Goal: Task Accomplishment & Management: Use online tool/utility

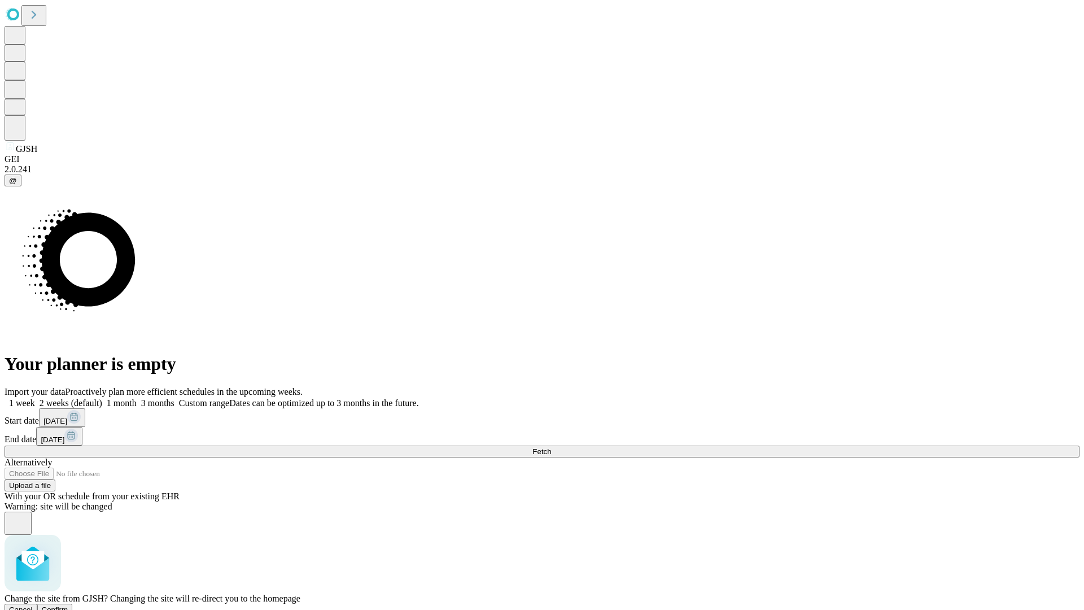
click at [68, 605] on span "Confirm" at bounding box center [55, 609] width 27 height 8
click at [102, 398] on label "2 weeks (default)" at bounding box center [68, 403] width 67 height 10
click at [551, 447] on span "Fetch" at bounding box center [542, 451] width 19 height 8
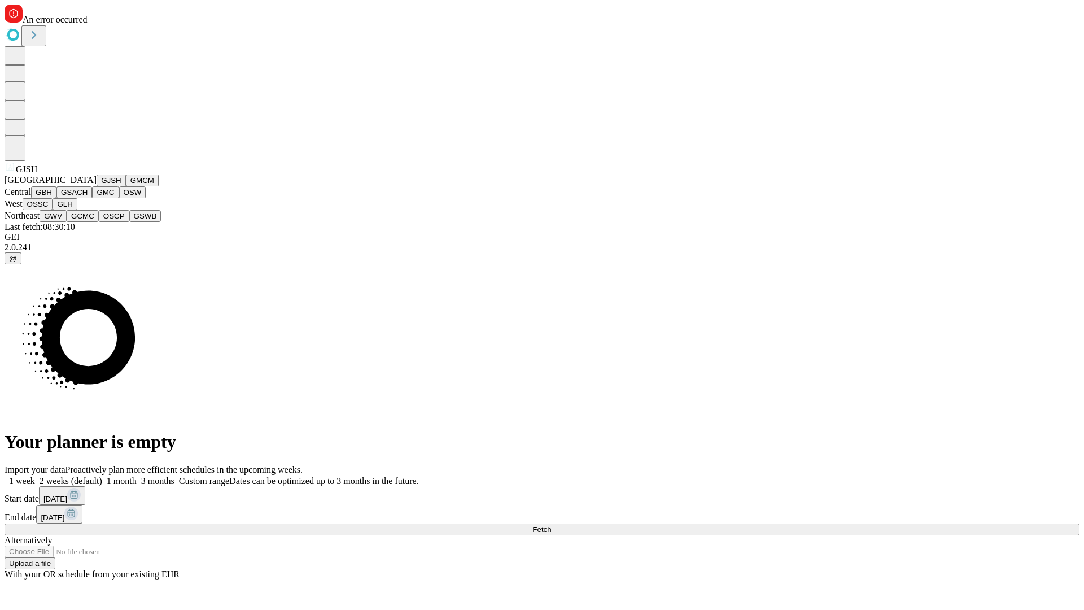
click at [126, 186] on button "GMCM" at bounding box center [142, 181] width 33 height 12
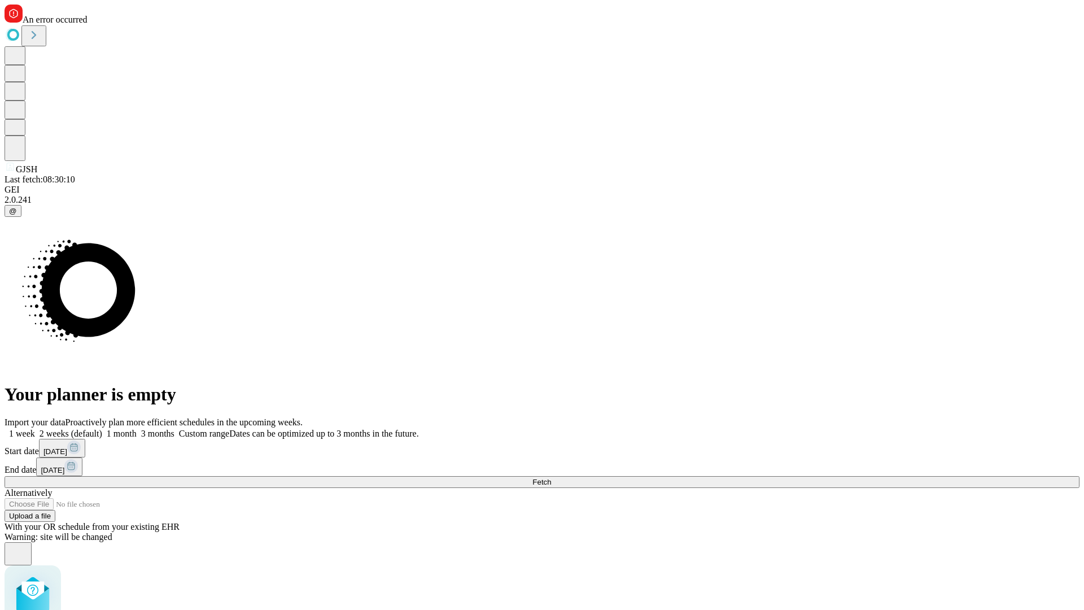
click at [102, 429] on label "2 weeks (default)" at bounding box center [68, 434] width 67 height 10
click at [551, 478] on span "Fetch" at bounding box center [542, 482] width 19 height 8
click at [102, 429] on label "2 weeks (default)" at bounding box center [68, 434] width 67 height 10
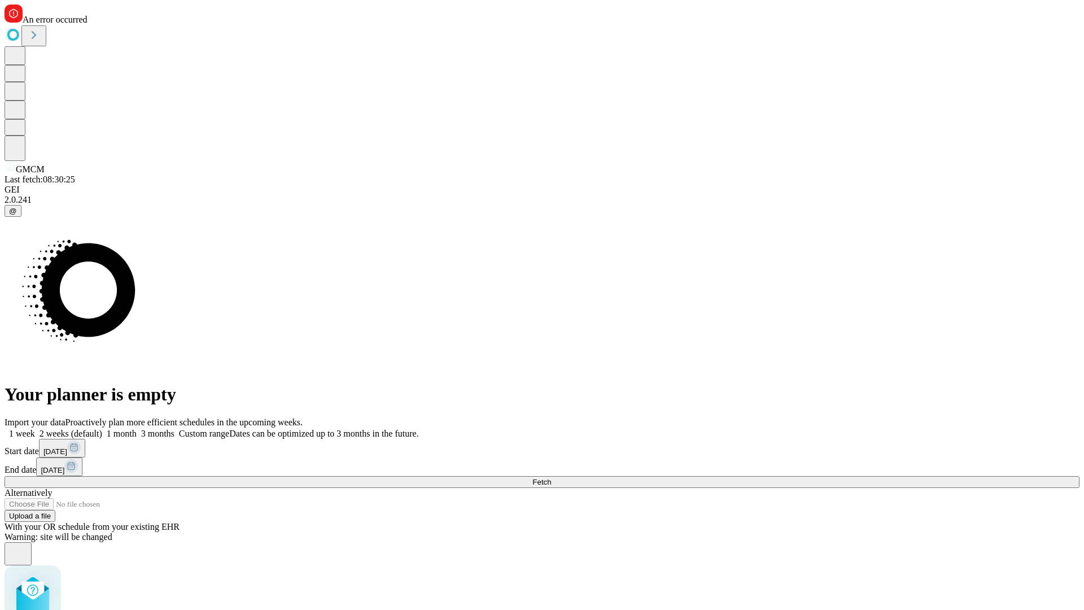
click at [551, 478] on span "Fetch" at bounding box center [542, 482] width 19 height 8
click at [102, 429] on label "2 weeks (default)" at bounding box center [68, 434] width 67 height 10
click at [551, 478] on span "Fetch" at bounding box center [542, 482] width 19 height 8
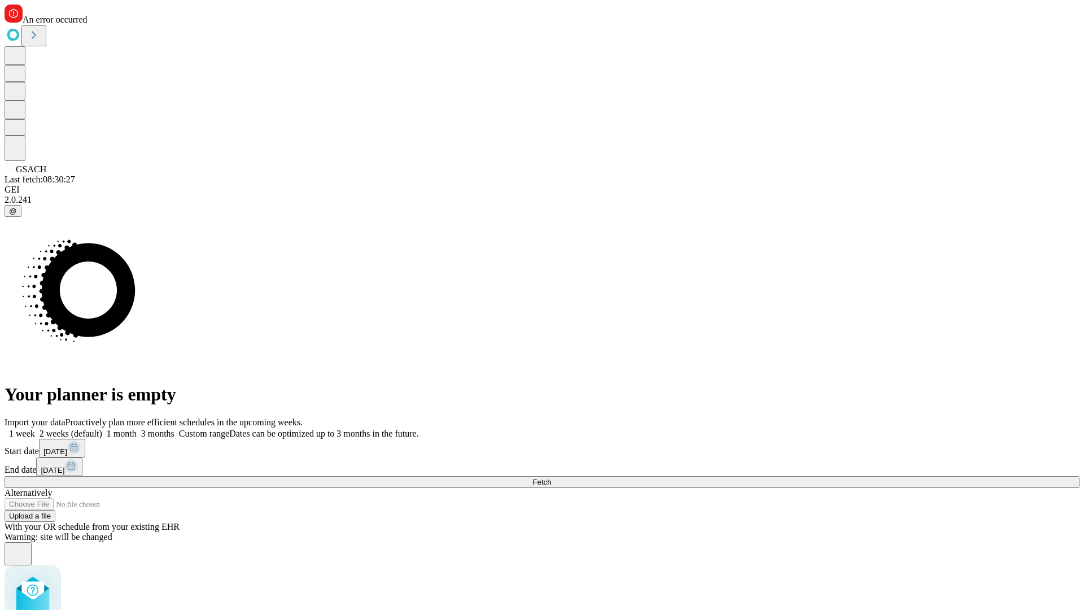
click at [102, 429] on label "2 weeks (default)" at bounding box center [68, 434] width 67 height 10
click at [551, 478] on span "Fetch" at bounding box center [542, 482] width 19 height 8
click at [102, 429] on label "2 weeks (default)" at bounding box center [68, 434] width 67 height 10
click at [551, 478] on span "Fetch" at bounding box center [542, 482] width 19 height 8
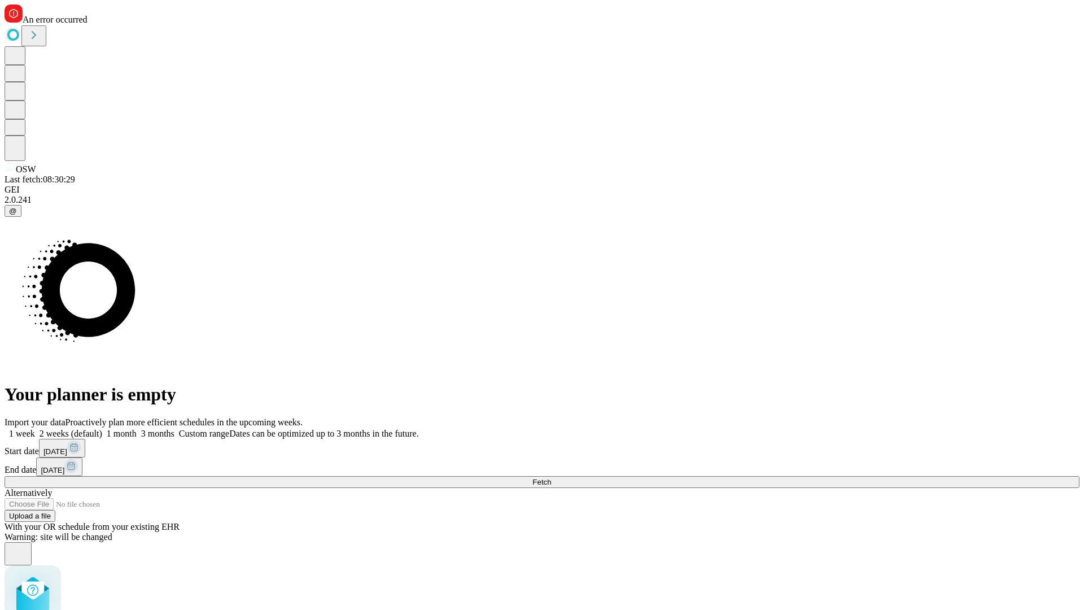
click at [102, 429] on label "2 weeks (default)" at bounding box center [68, 434] width 67 height 10
click at [551, 478] on span "Fetch" at bounding box center [542, 482] width 19 height 8
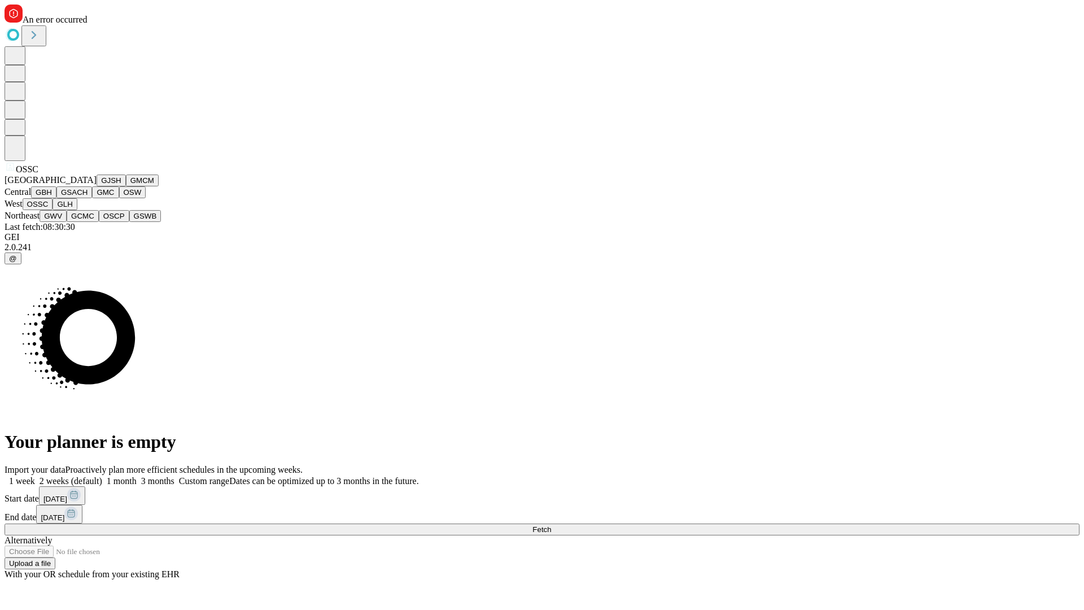
click at [77, 210] on button "GLH" at bounding box center [65, 204] width 24 height 12
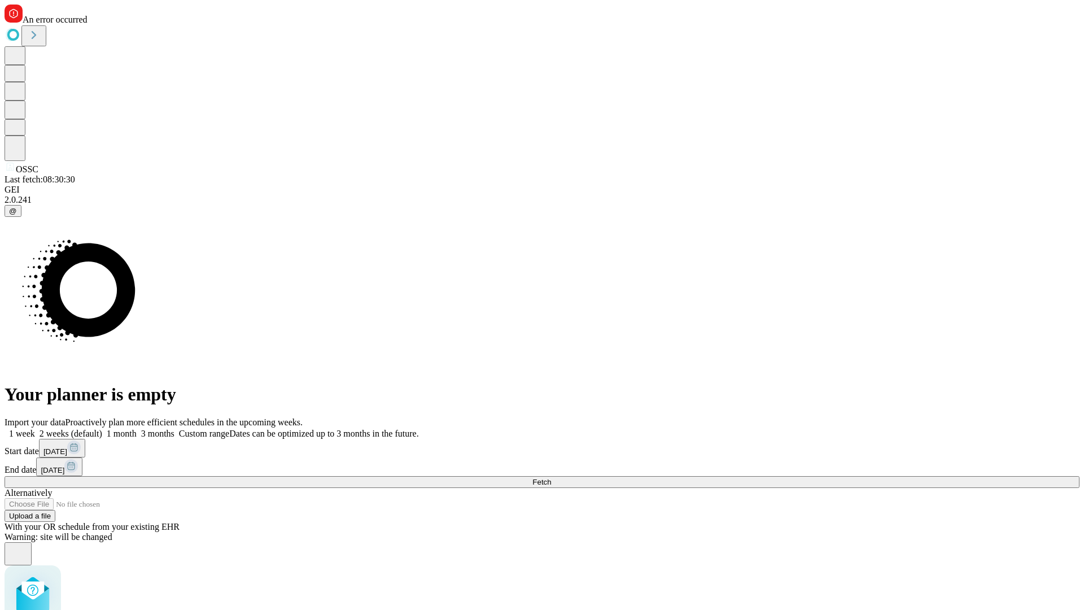
click at [102, 429] on label "2 weeks (default)" at bounding box center [68, 434] width 67 height 10
click at [551, 478] on span "Fetch" at bounding box center [542, 482] width 19 height 8
click at [102, 429] on label "2 weeks (default)" at bounding box center [68, 434] width 67 height 10
click at [551, 478] on span "Fetch" at bounding box center [542, 482] width 19 height 8
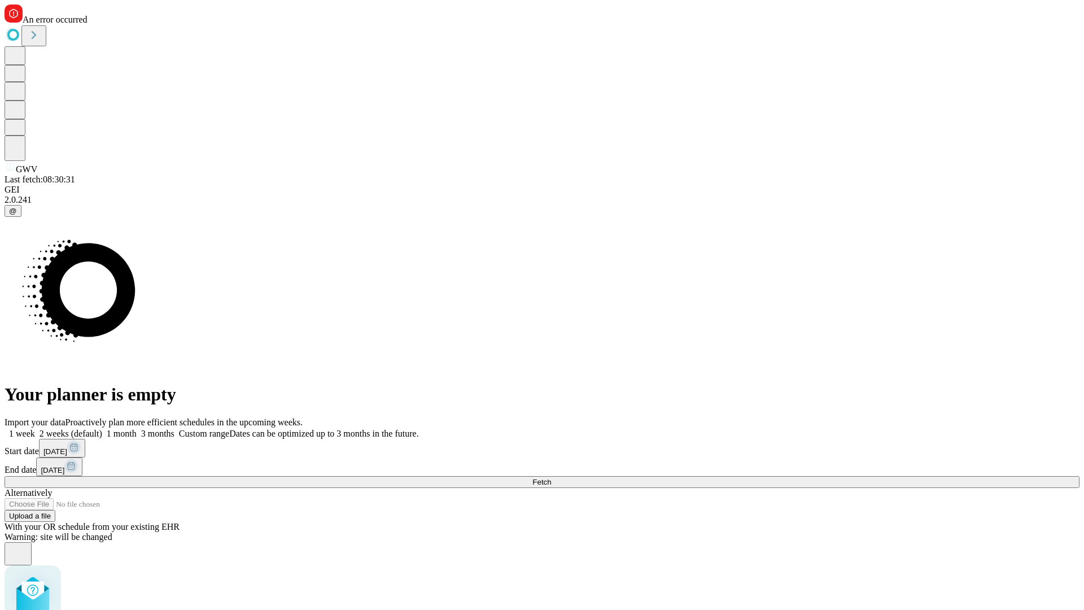
click at [102, 429] on label "2 weeks (default)" at bounding box center [68, 434] width 67 height 10
click at [551, 478] on span "Fetch" at bounding box center [542, 482] width 19 height 8
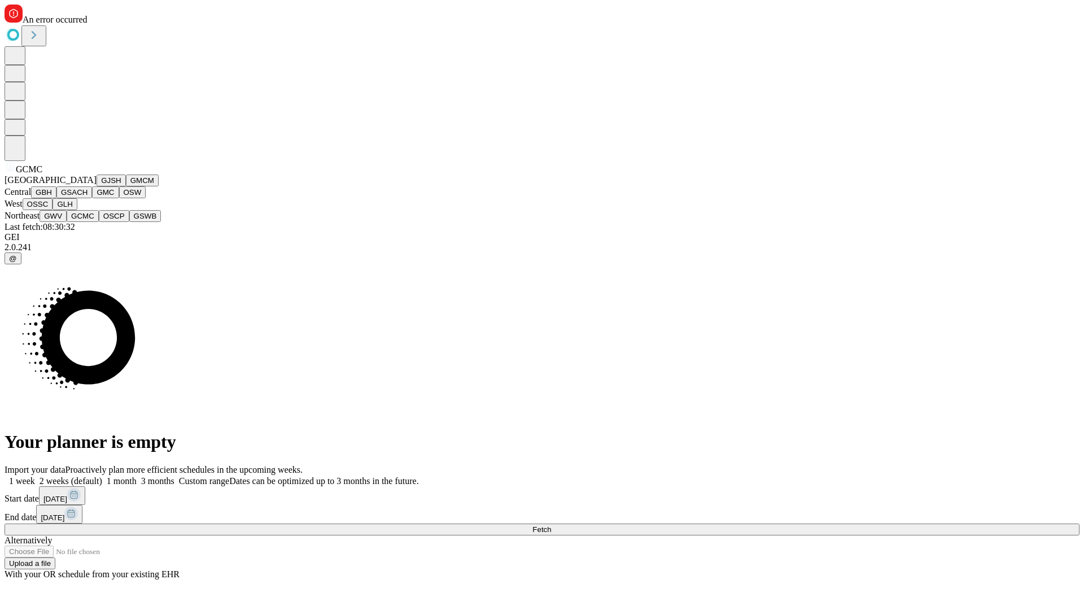
click at [99, 222] on button "OSCP" at bounding box center [114, 216] width 30 height 12
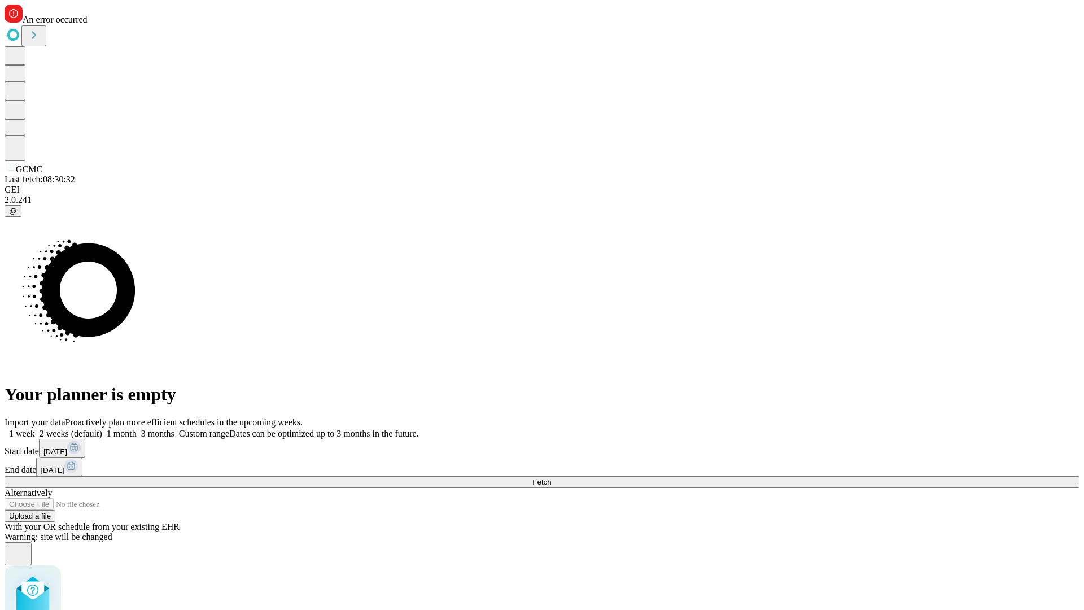
click at [102, 429] on label "2 weeks (default)" at bounding box center [68, 434] width 67 height 10
click at [551, 478] on span "Fetch" at bounding box center [542, 482] width 19 height 8
